Goal: Find specific page/section: Find specific page/section

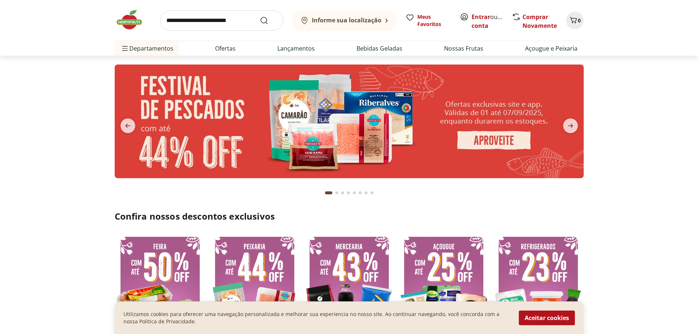
click at [362, 19] on b "Informe sua localização" at bounding box center [347, 20] width 70 height 8
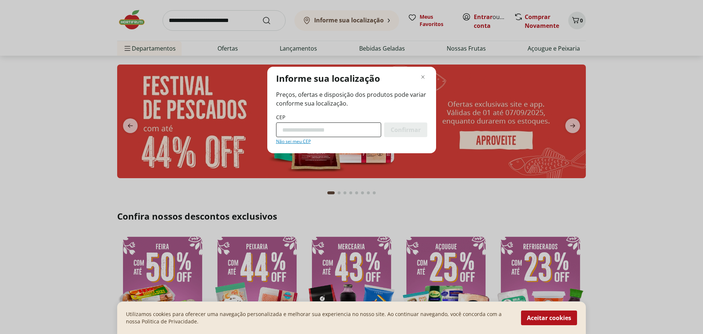
click at [332, 133] on input "CEP" at bounding box center [328, 129] width 105 height 15
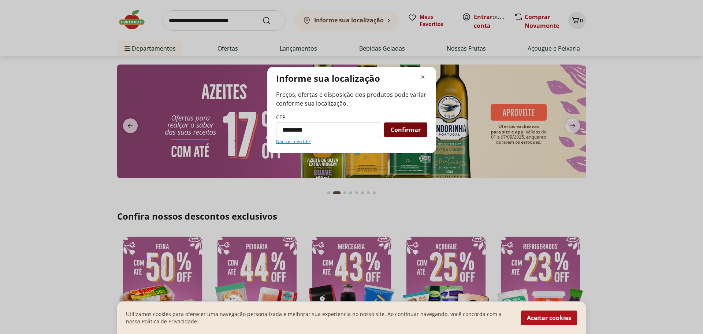
type input "*********"
click at [393, 127] on span "Confirmar" at bounding box center [406, 130] width 30 height 6
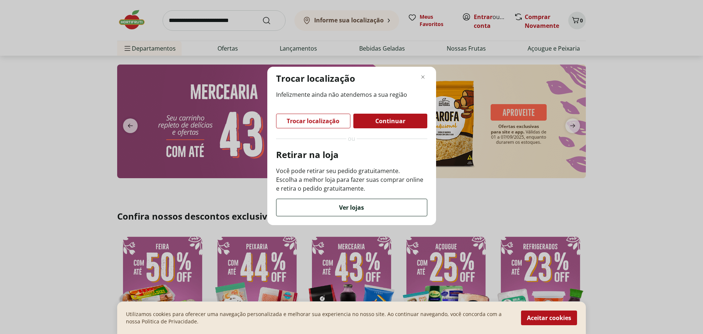
click at [359, 208] on span "Ver lojas" at bounding box center [351, 207] width 25 height 6
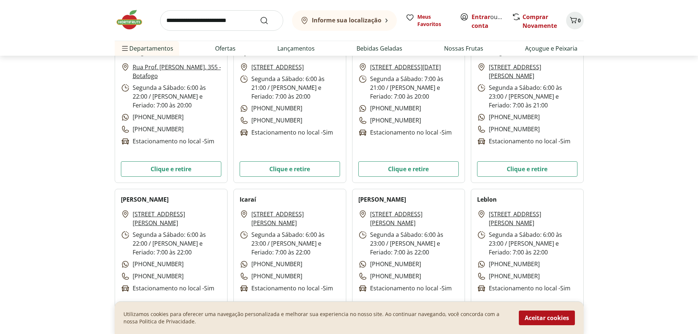
scroll to position [330, 0]
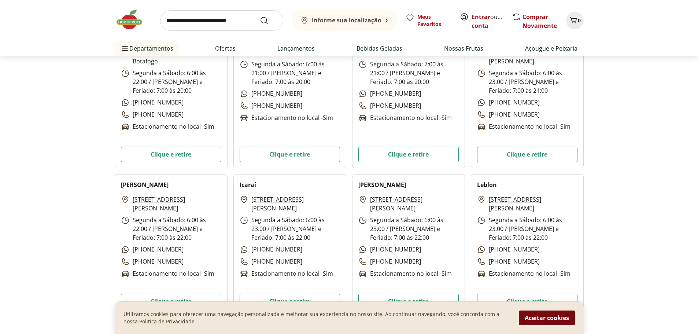
click at [524, 319] on button "Aceitar cookies" at bounding box center [547, 317] width 56 height 15
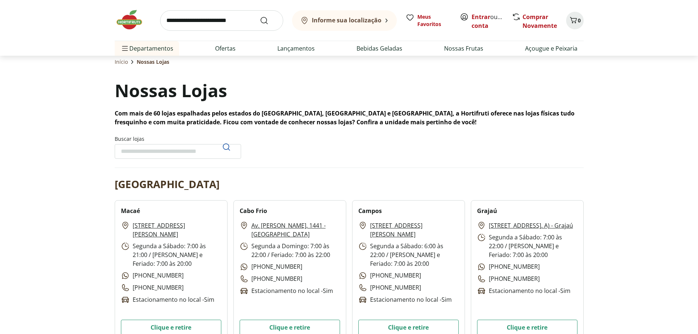
scroll to position [0, 0]
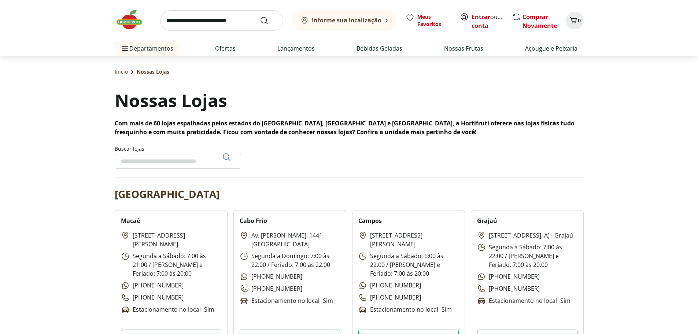
click at [156, 164] on input "Buscar lojas" at bounding box center [178, 161] width 126 height 15
